Goal: Transaction & Acquisition: Purchase product/service

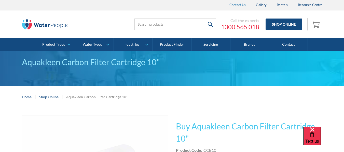
click at [235, 2] on link "Contact Us" at bounding box center [237, 5] width 26 height 10
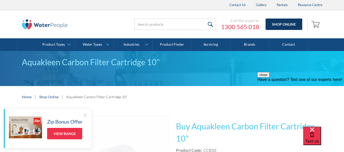
click at [277, 22] on link "Shop Online" at bounding box center [283, 24] width 37 height 11
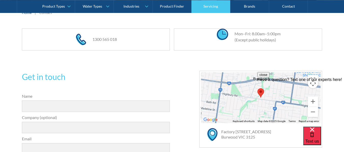
scroll to position [104, 0]
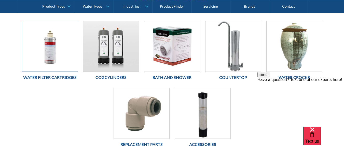
click at [33, 40] on img at bounding box center [49, 46] width 55 height 50
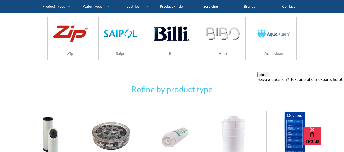
scroll to position [129, 0]
click at [287, 40] on img at bounding box center [274, 33] width 36 height 24
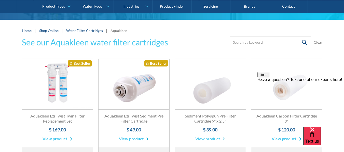
click at [55, 79] on link "Fits All Brands Best Seller" at bounding box center [57, 84] width 71 height 51
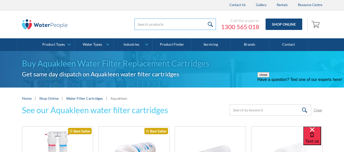
click at [175, 26] on input "search" at bounding box center [174, 24] width 81 height 11
type input "ccbet10"
click at [205, 19] on input "submit" at bounding box center [210, 24] width 11 height 11
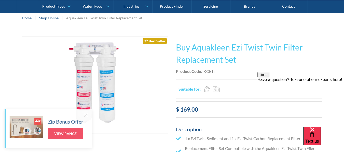
scroll to position [79, 0]
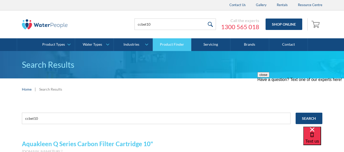
click at [165, 46] on link "Product Finder" at bounding box center [172, 44] width 39 height 13
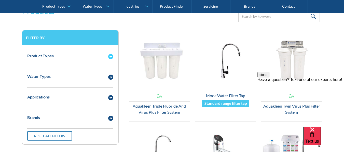
click at [112, 54] on div "Email Form 3" at bounding box center [111, 56] width 10 height 6
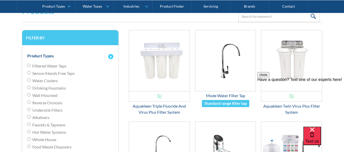
click at [108, 53] on div "Email Form 3" at bounding box center [111, 56] width 10 height 6
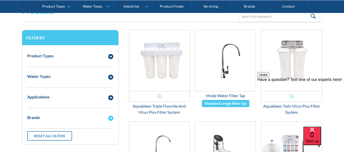
click at [58, 120] on div "Brands" at bounding box center [65, 118] width 81 height 6
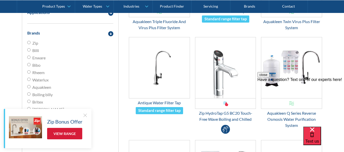
scroll to position [204, 0]
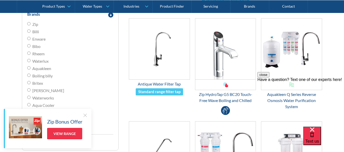
click at [30, 67] on input "Aquakleen" at bounding box center [28, 67] width 3 height 3
radio input "true"
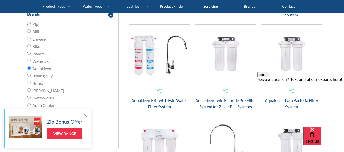
click at [269, 78] on button "close" at bounding box center [263, 74] width 12 height 5
click at [85, 116] on div at bounding box center [84, 115] width 5 height 5
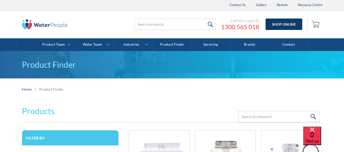
click at [294, 23] on link "Shop Online" at bounding box center [283, 24] width 37 height 11
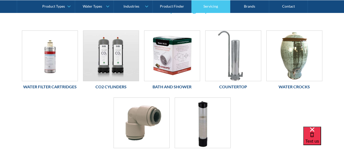
scroll to position [105, 0]
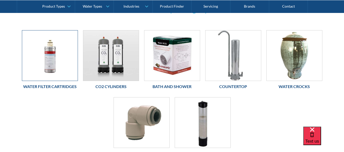
click at [71, 56] on img at bounding box center [49, 56] width 55 height 50
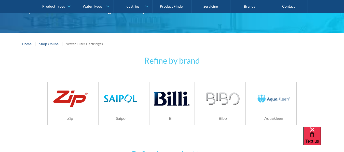
scroll to position [64, 0]
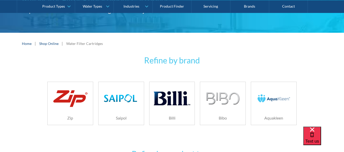
click at [267, 96] on img at bounding box center [274, 99] width 36 height 24
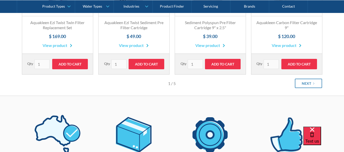
scroll to position [162, 0]
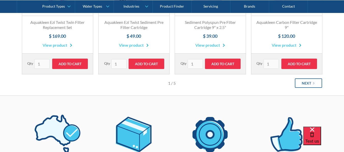
click at [297, 85] on link "Next" at bounding box center [308, 83] width 27 height 9
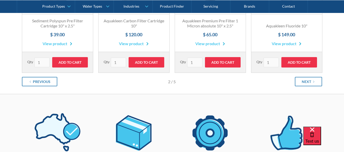
scroll to position [164, 0]
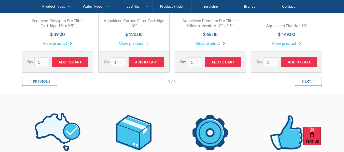
click at [317, 81] on link "Next" at bounding box center [308, 81] width 27 height 9
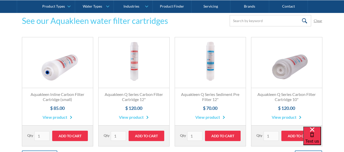
scroll to position [89, 0]
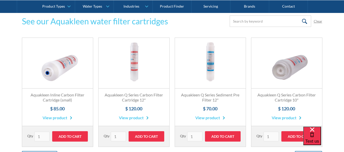
click at [286, 65] on link "Fits All Brands Best Seller" at bounding box center [286, 63] width 71 height 51
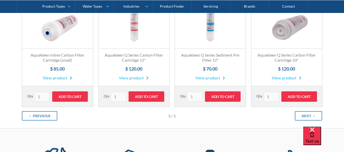
scroll to position [129, 0]
click at [312, 115] on link "Next" at bounding box center [308, 116] width 27 height 9
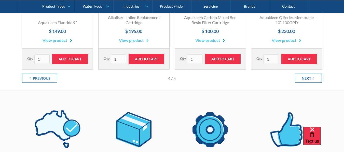
scroll to position [167, 0]
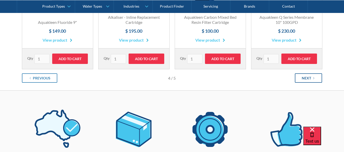
click at [313, 75] on link "Next" at bounding box center [308, 78] width 27 height 9
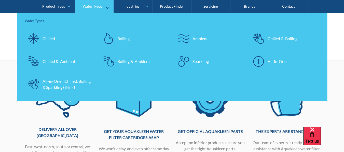
scroll to position [202, 0]
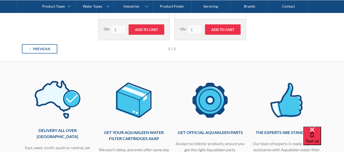
click at [33, 49] on div "Previous" at bounding box center [42, 48] width 18 height 5
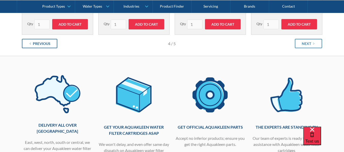
click at [40, 44] on div "Previous" at bounding box center [42, 43] width 18 height 5
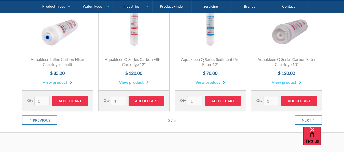
scroll to position [125, 0]
click at [55, 122] on link "Previous" at bounding box center [39, 120] width 35 height 9
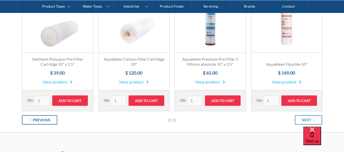
click at [55, 122] on link "Previous" at bounding box center [39, 120] width 35 height 9
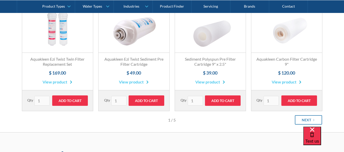
click at [52, 32] on link "Fits All Brands Best Seller" at bounding box center [57, 27] width 71 height 51
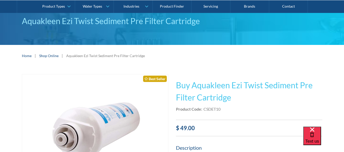
scroll to position [28, 0]
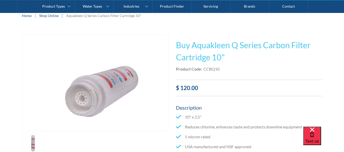
scroll to position [82, 0]
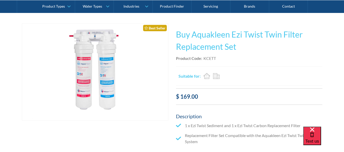
scroll to position [92, 0]
click at [105, 91] on img "open lightbox" at bounding box center [95, 71] width 146 height 97
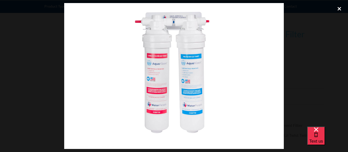
click at [337, 7] on div "close lightbox" at bounding box center [338, 8] width 17 height 11
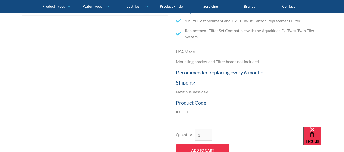
scroll to position [205, 0]
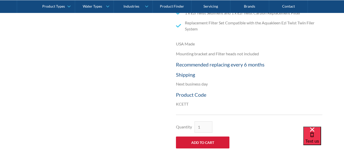
click at [219, 142] on input "Add to Cart" at bounding box center [202, 143] width 53 height 12
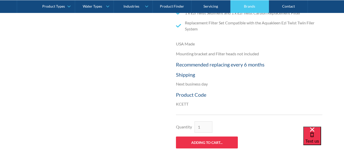
type input "Add to Cart"
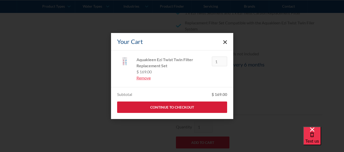
click at [192, 106] on link "Continue to Checkout" at bounding box center [172, 107] width 110 height 11
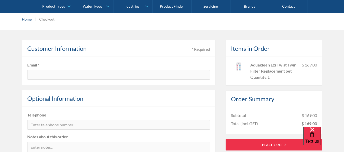
scroll to position [70, 0]
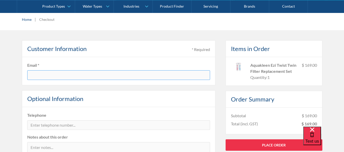
click at [114, 77] on input "text" at bounding box center [118, 76] width 183 height 10
type input "[PERSON_NAME][EMAIL_ADDRESS][PERSON_NAME][DOMAIN_NAME]"
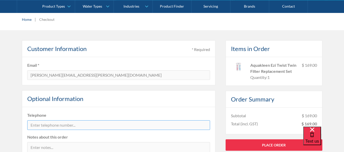
click at [67, 123] on input "tel" at bounding box center [118, 126] width 183 height 10
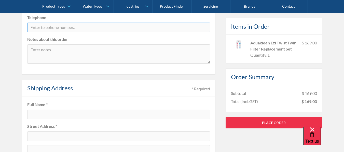
scroll to position [168, 0]
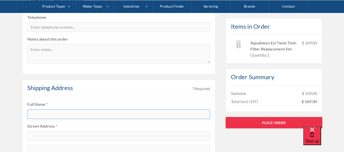
click at [57, 115] on input "text" at bounding box center [118, 115] width 183 height 10
type input "[PERSON_NAME] [PERSON_NAME]"
type input "[STREET_ADDRESS]"
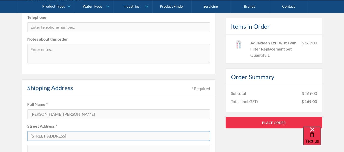
type input "Lower Plenty"
type input "VIC"
type input "3089"
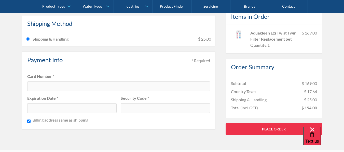
scroll to position [362, 0]
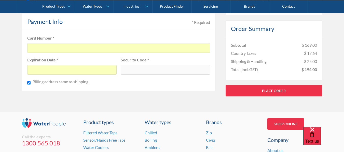
scroll to position [384, 0]
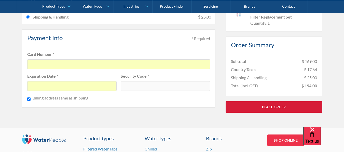
click at [268, 109] on link "Place Order" at bounding box center [274, 107] width 97 height 11
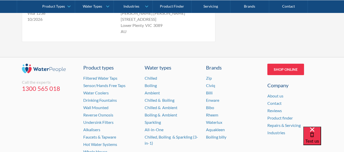
scroll to position [238, 0]
